Goal: Task Accomplishment & Management: Manage account settings

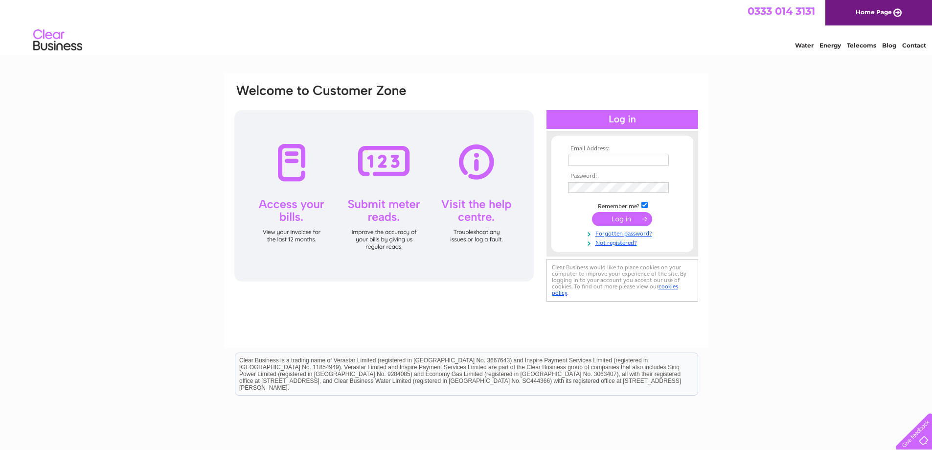
click at [620, 156] on input "text" at bounding box center [618, 160] width 101 height 11
type input "kliccars@aol.com"
click at [627, 224] on input "submit" at bounding box center [622, 220] width 60 height 14
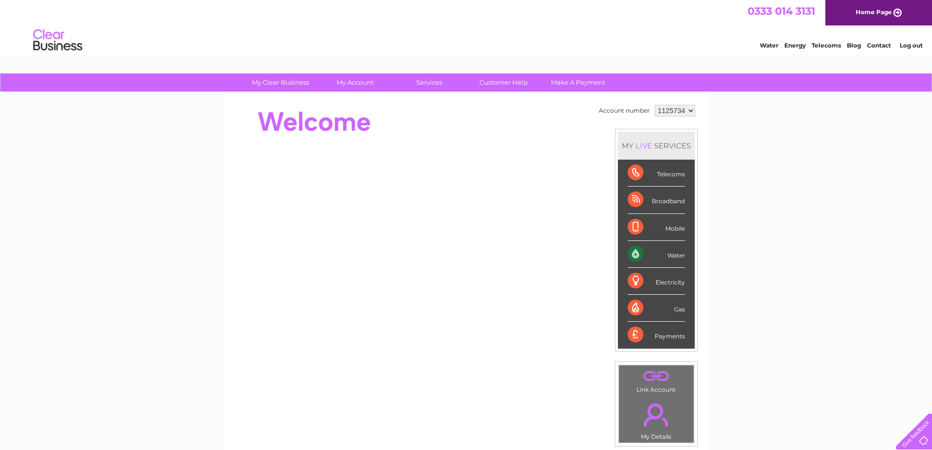
click at [637, 255] on div "Water" at bounding box center [656, 254] width 57 height 27
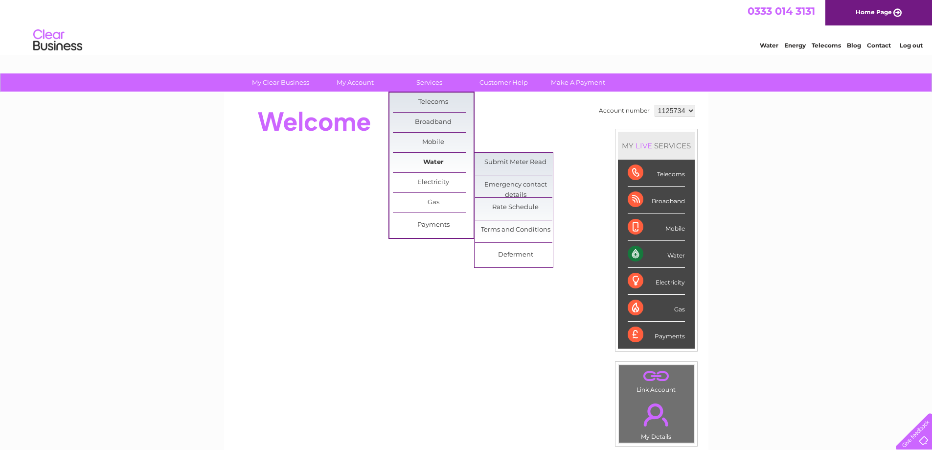
click at [433, 159] on link "Water" at bounding box center [433, 163] width 81 height 20
click at [423, 160] on link "Water" at bounding box center [433, 163] width 81 height 20
click at [440, 161] on link "Water" at bounding box center [433, 163] width 81 height 20
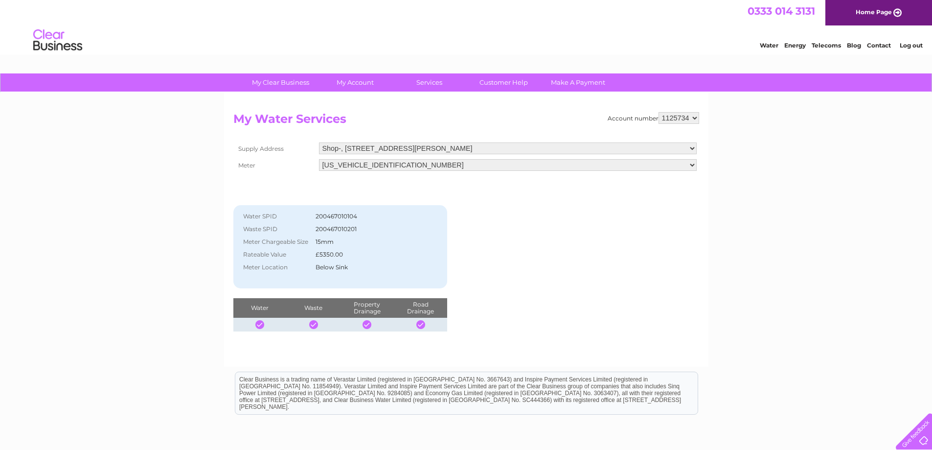
click at [583, 277] on div "Account number 1125734 My Water Services Supply Address [STREET_ADDRESS][PERSON…" at bounding box center [466, 221] width 466 height 219
click at [420, 323] on div at bounding box center [420, 324] width 9 height 9
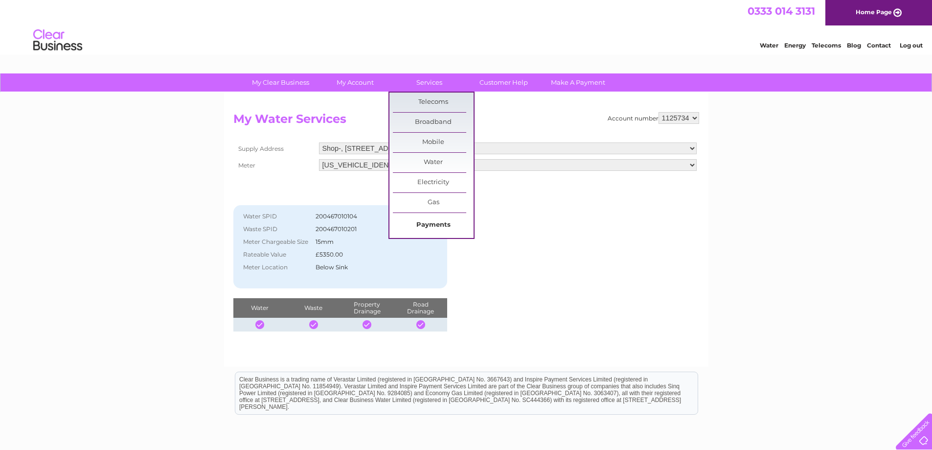
click at [433, 227] on link "Payments" at bounding box center [433, 225] width 81 height 20
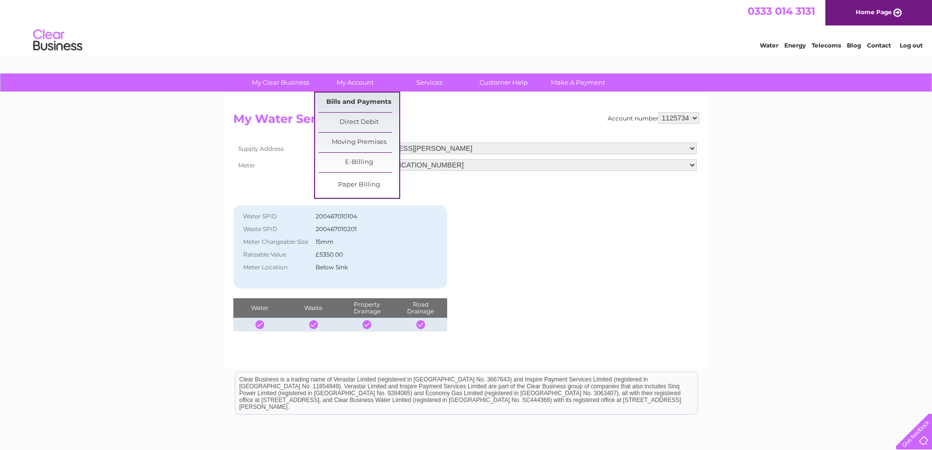
click at [378, 98] on link "Bills and Payments" at bounding box center [358, 102] width 81 height 20
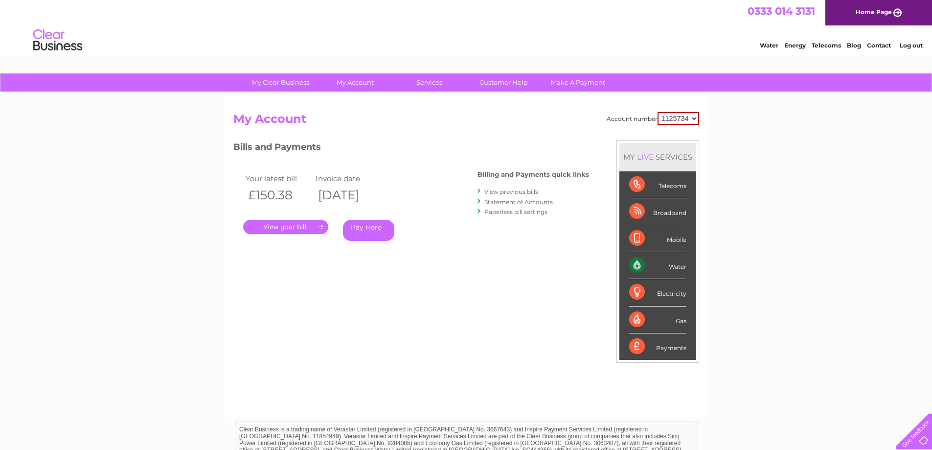
click at [914, 45] on link "Log out" at bounding box center [911, 45] width 23 height 7
